Goal: Task Accomplishment & Management: Manage account settings

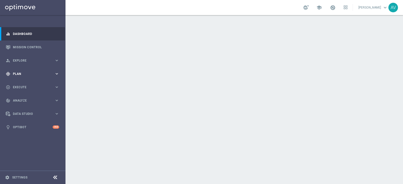
click at [18, 75] on span "Plan" at bounding box center [34, 73] width 42 height 3
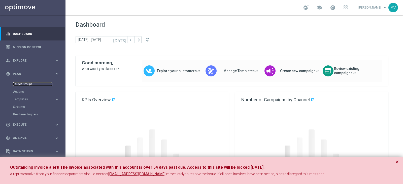
click at [29, 85] on link "Target Groups" at bounding box center [32, 84] width 39 height 4
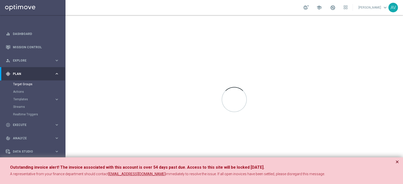
click at [395, 161] on button "×" at bounding box center [397, 162] width 4 height 6
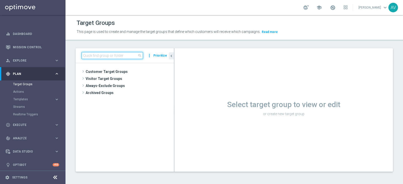
click at [114, 55] on input at bounding box center [112, 55] width 61 height 7
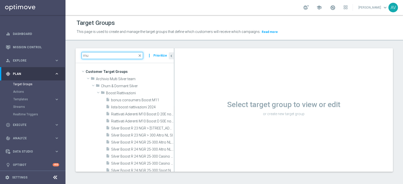
type input "m"
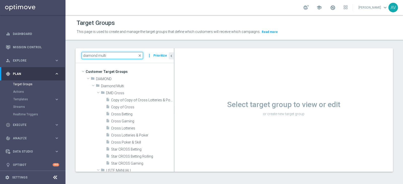
type input "diamond multi"
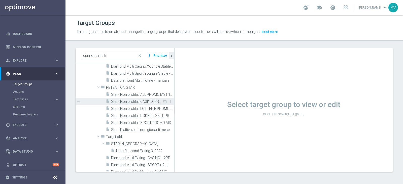
scroll to position [105, 0]
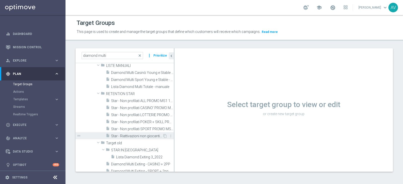
click at [129, 136] on span "Star - Riattivazioni non giocanti mese" at bounding box center [136, 136] width 51 height 4
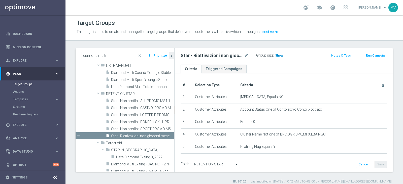
click at [278, 55] on span "Show" at bounding box center [279, 56] width 8 height 4
click at [276, 54] on span "24" at bounding box center [277, 56] width 5 height 5
click at [276, 56] on span "24" at bounding box center [277, 56] width 5 height 5
click at [275, 55] on span "24" at bounding box center [277, 56] width 5 height 5
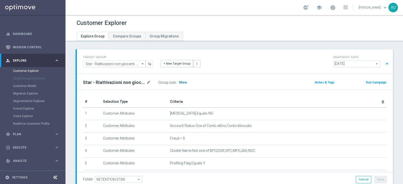
click at [180, 82] on span "Show" at bounding box center [183, 83] width 8 height 4
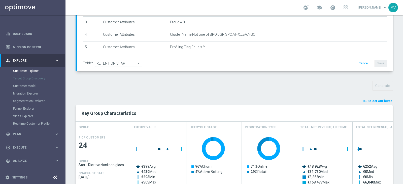
scroll to position [117, 0]
click at [369, 99] on span "Select Attributes" at bounding box center [379, 101] width 25 height 4
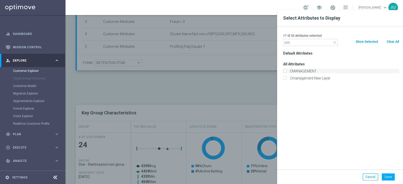
type input "cm"
click at [303, 71] on label "CMANAGEMENT" at bounding box center [343, 71] width 111 height 5
click at [286, 71] on input "CMANAGEMENT" at bounding box center [284, 71] width 3 height 3
checkbox input "true"
click at [387, 175] on button "Done" at bounding box center [387, 177] width 13 height 7
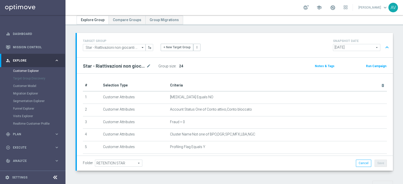
scroll to position [0, 0]
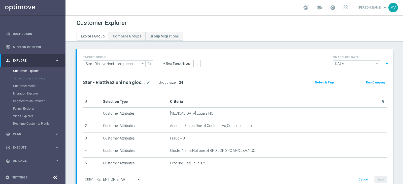
click at [370, 80] on button "Run Campaign" at bounding box center [375, 83] width 21 height 6
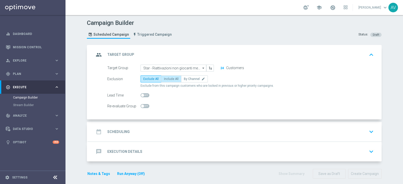
click at [170, 76] on label "Include All" at bounding box center [171, 78] width 20 height 7
click at [167, 78] on input "Include All" at bounding box center [165, 79] width 3 height 3
radio input "true"
click at [117, 128] on div "date_range Scheduling" at bounding box center [111, 131] width 35 height 9
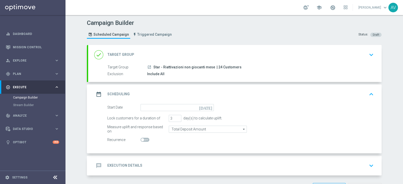
click at [208, 109] on icon "[DATE]" at bounding box center [206, 107] width 15 height 6
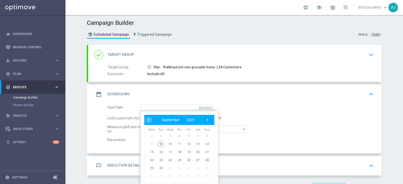
click at [157, 143] on span "9" at bounding box center [161, 144] width 8 height 8
type input "09 Sep 2025"
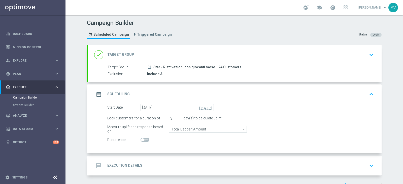
scroll to position [18, 0]
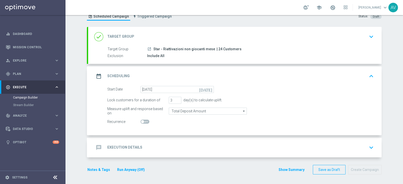
click at [94, 144] on icon "message" at bounding box center [98, 147] width 9 height 9
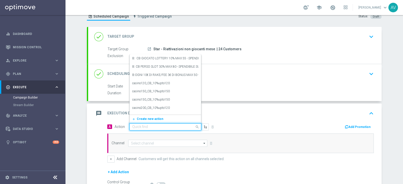
click at [133, 125] on input "text" at bounding box center [160, 127] width 56 height 4
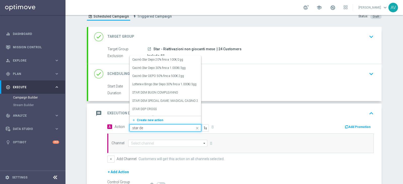
type input "star dem"
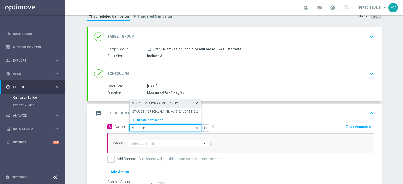
click at [166, 102] on label "STAR DEM BUON COMPLEANNO" at bounding box center [155, 103] width 46 height 4
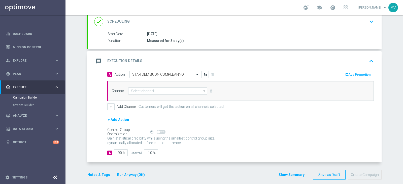
scroll to position [69, 0]
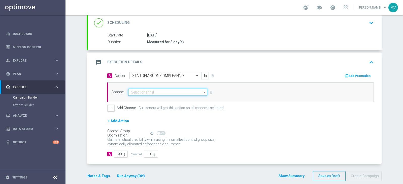
click at [133, 90] on input at bounding box center [167, 92] width 79 height 7
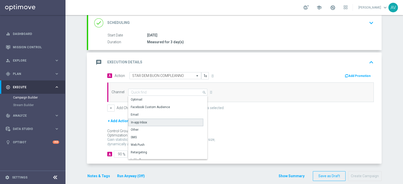
click at [140, 121] on div "In-app Inbox" at bounding box center [139, 122] width 16 height 5
type input "In-app Inbox"
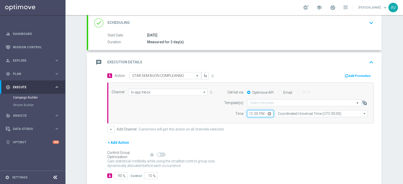
click at [250, 112] on input "12:00" at bounding box center [260, 113] width 26 height 7
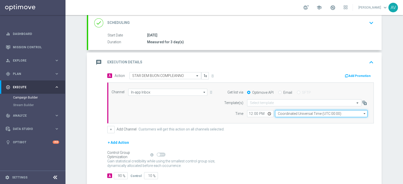
click at [304, 113] on input "Coordinated Universal Time (UTC 00:00)" at bounding box center [321, 113] width 92 height 7
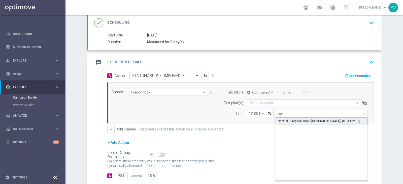
click at [299, 119] on div "Central European Time (Berlin) (UTC +02:00)" at bounding box center [319, 121] width 82 height 5
type input "Central European Time (Berlin) (UTC +02:00)"
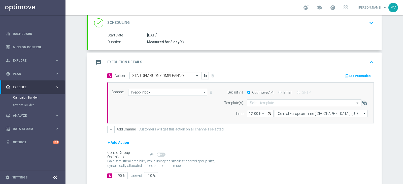
click at [278, 92] on input "Email" at bounding box center [279, 92] width 3 height 3
radio input "true"
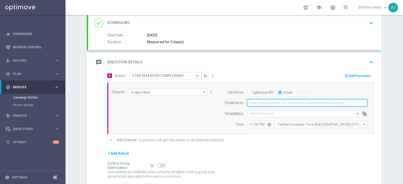
click at [269, 103] on input "email" at bounding box center [307, 102] width 120 height 7
type input "alessandro.vania@sisal.it"
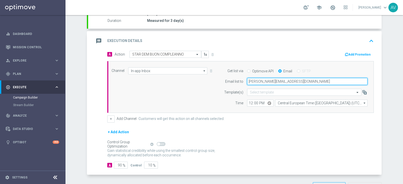
scroll to position [108, 0]
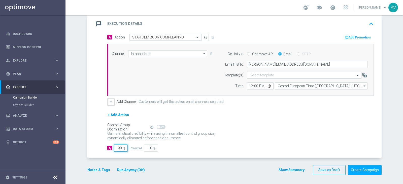
click at [117, 149] on input "90" at bounding box center [121, 148] width 14 height 7
type input "0"
type input "100"
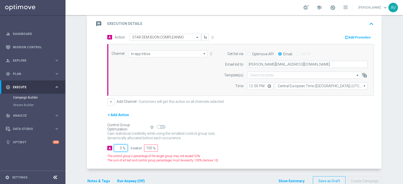
type input "10"
type input "90"
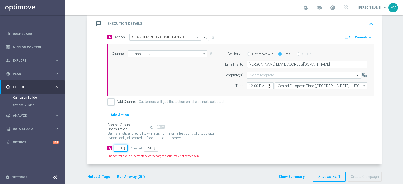
type input "100"
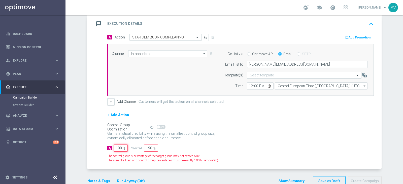
type input "0"
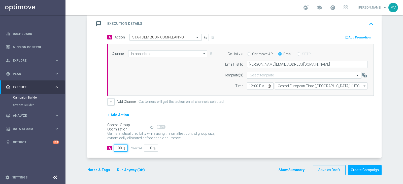
type input "100"
click at [97, 24] on icon "message" at bounding box center [98, 23] width 9 height 9
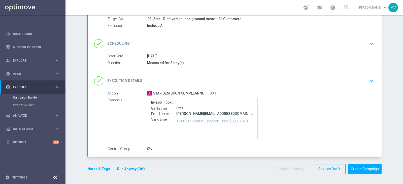
scroll to position [48, 0]
click at [93, 170] on button "Notes & Tags" at bounding box center [99, 170] width 24 height 6
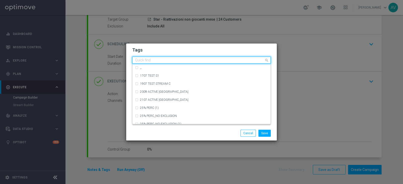
click at [159, 59] on input "text" at bounding box center [199, 60] width 129 height 4
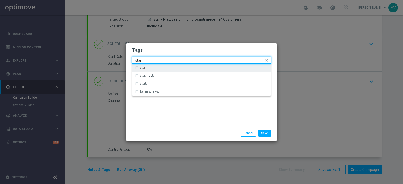
click at [147, 67] on div "star" at bounding box center [204, 67] width 128 height 3
type input "star"
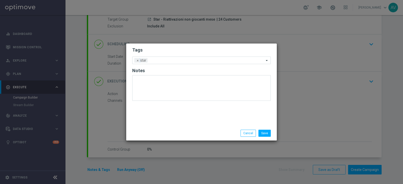
click at [200, 118] on div "Tags Add a new tag × star Notes" at bounding box center [201, 85] width 150 height 83
click at [177, 59] on input "r" at bounding box center [206, 61] width 114 height 4
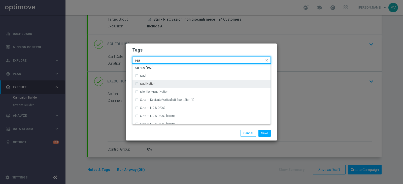
click at [152, 82] on label "reactivation" at bounding box center [147, 83] width 15 height 3
type input "rea"
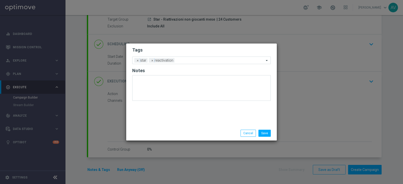
click at [188, 133] on div "Save Cancel" at bounding box center [225, 133] width 97 height 7
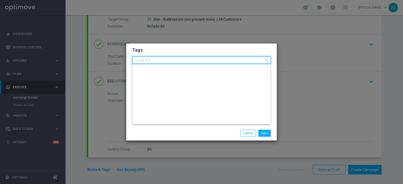
scroll to position [0, 0]
click at [181, 61] on input "c" at bounding box center [199, 60] width 129 height 4
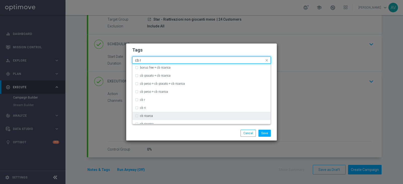
click at [142, 115] on label "cb ricarca" at bounding box center [146, 115] width 13 height 3
type input "cb r"
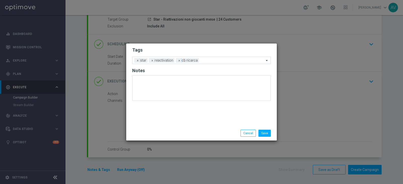
click at [168, 129] on div "Save Cancel" at bounding box center [201, 133] width 150 height 15
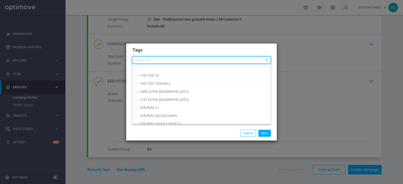
click at [217, 62] on input "text" at bounding box center [199, 60] width 129 height 4
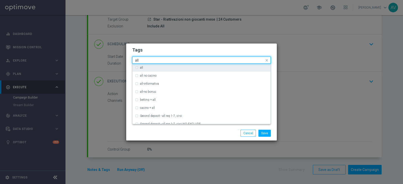
click at [160, 68] on div "all" at bounding box center [204, 67] width 128 height 3
type input "all"
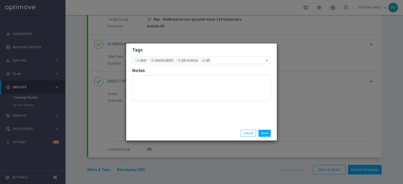
click at [205, 129] on div "Save Cancel" at bounding box center [201, 133] width 150 height 15
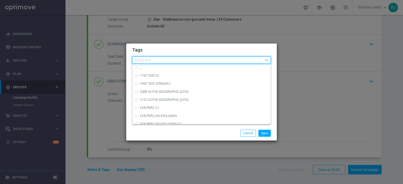
click at [226, 59] on input "text" at bounding box center [199, 60] width 129 height 4
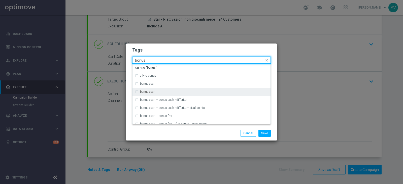
click at [155, 92] on label "bonus cash" at bounding box center [147, 91] width 15 height 3
type input "bonus"
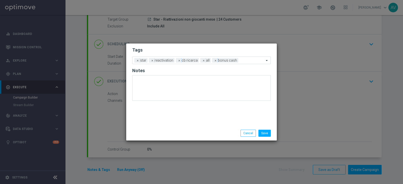
click at [217, 131] on div "Save Cancel" at bounding box center [225, 133] width 97 height 7
click at [270, 132] on button "Save" at bounding box center [264, 133] width 12 height 7
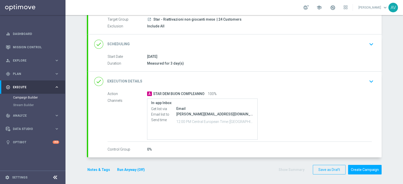
click at [97, 82] on icon "done" at bounding box center [98, 81] width 9 height 9
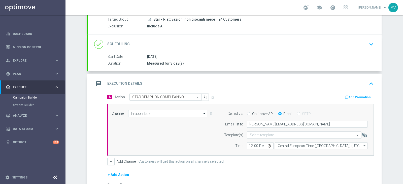
scroll to position [48, 0]
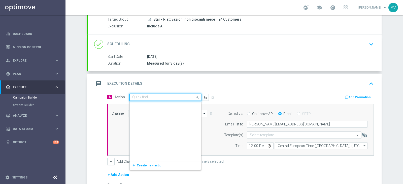
click at [153, 95] on input "text" at bounding box center [160, 97] width 56 height 4
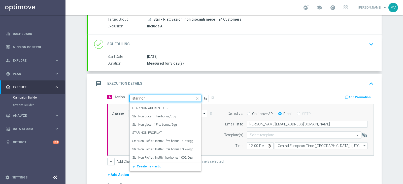
scroll to position [0, 0]
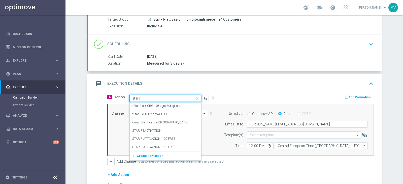
type input "star re"
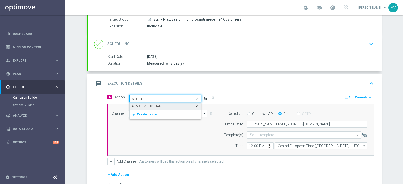
click at [157, 105] on label "STAR REACTIVATION" at bounding box center [146, 106] width 29 height 4
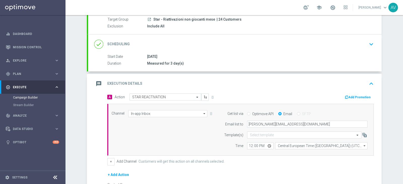
click at [96, 83] on icon "message" at bounding box center [98, 83] width 9 height 9
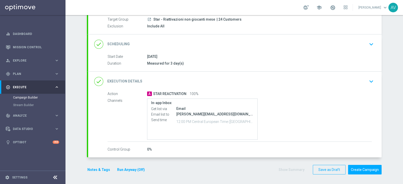
click at [98, 169] on button "Notes & Tags" at bounding box center [99, 170] width 24 height 6
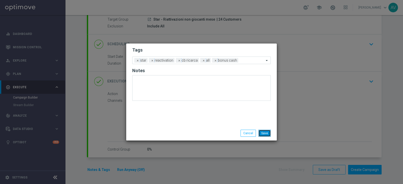
click at [263, 134] on button "Save" at bounding box center [264, 133] width 12 height 7
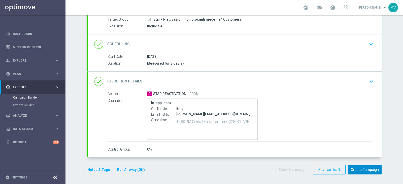
click at [357, 169] on button "Create Campaign" at bounding box center [364, 170] width 33 height 10
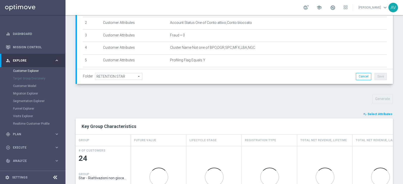
scroll to position [101, 0]
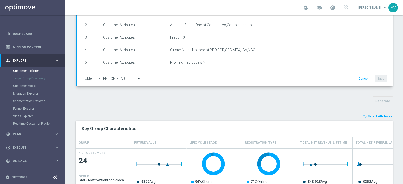
click at [369, 115] on span "Select Attributes" at bounding box center [379, 117] width 25 height 4
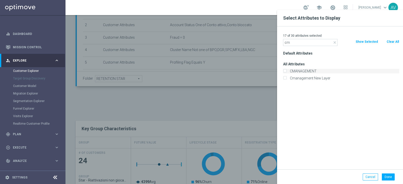
type input "cm"
click at [297, 72] on label "CMANAGEMENT" at bounding box center [343, 71] width 111 height 5
click at [286, 72] on input "CMANAGEMENT" at bounding box center [284, 71] width 3 height 3
checkbox input "true"
click at [387, 174] on button "Done" at bounding box center [387, 177] width 13 height 7
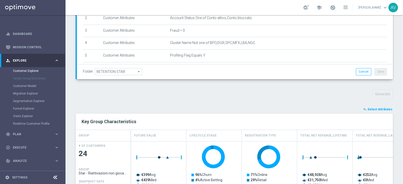
scroll to position [180, 0]
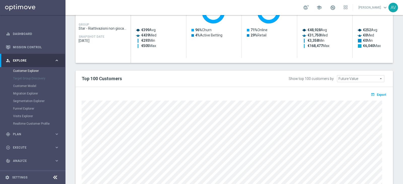
scroll to position [249, 0]
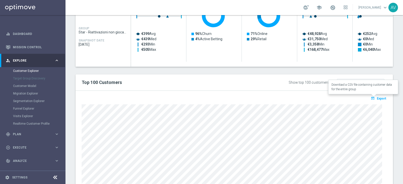
click at [376, 97] on span "Export" at bounding box center [380, 99] width 9 height 4
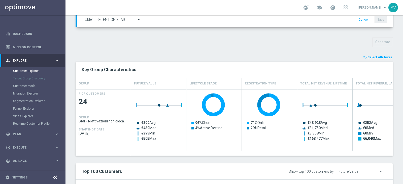
scroll to position [158, 0]
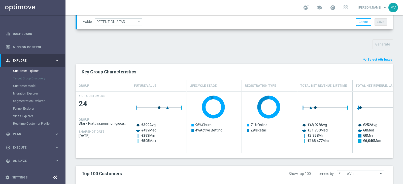
click at [372, 57] on button "playlist_add_check Select Attributes" at bounding box center [377, 60] width 30 height 6
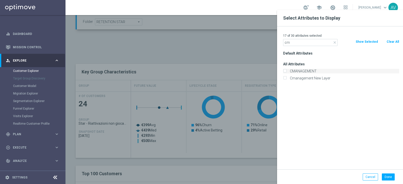
type input "cm"
click at [301, 71] on label "CMANAGEMENT" at bounding box center [343, 71] width 111 height 5
click at [286, 71] on input "CMANAGEMENT" at bounding box center [284, 71] width 3 height 3
checkbox input "true"
click at [388, 176] on button "Done" at bounding box center [387, 177] width 13 height 7
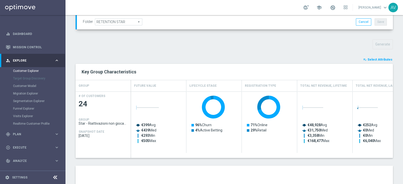
scroll to position [291, 0]
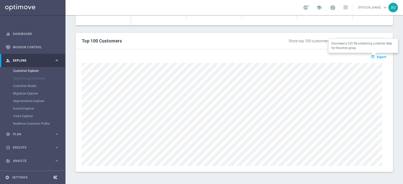
click at [370, 56] on icon "open_in_browser" at bounding box center [372, 57] width 5 height 4
